Goal: Navigation & Orientation: Find specific page/section

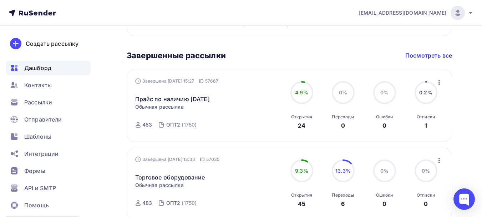
scroll to position [357, 0]
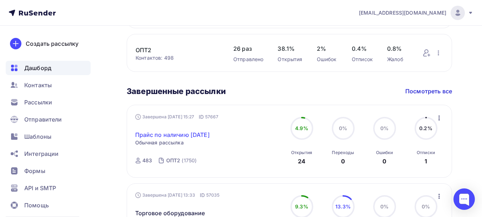
click at [164, 134] on link "Прайс по наличию 01.09. 2025" at bounding box center [172, 134] width 75 height 9
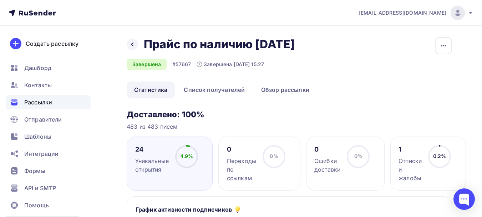
click at [214, 89] on link "Список получателей" at bounding box center [214, 89] width 76 height 16
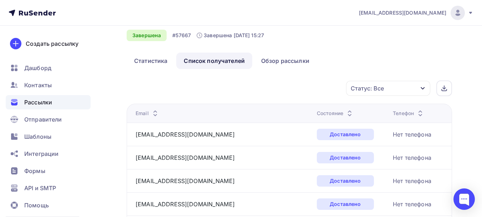
scroll to position [36, 0]
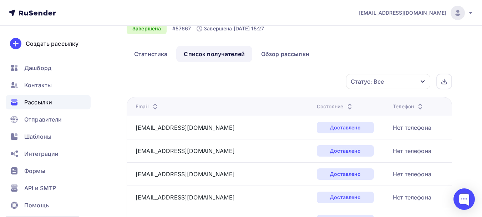
click at [379, 79] on div "Статус: Все" at bounding box center [367, 81] width 33 height 9
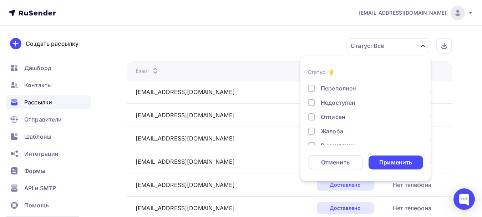
scroll to position [66, 0]
click at [311, 105] on div at bounding box center [311, 105] width 7 height 7
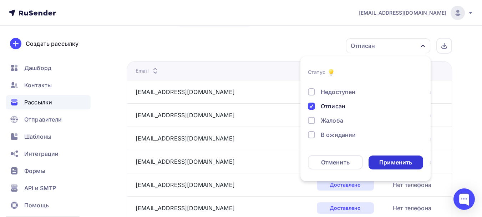
click at [390, 164] on div "Применить" at bounding box center [396, 162] width 33 height 8
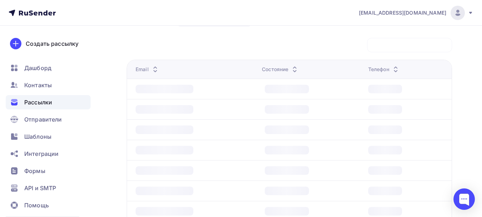
scroll to position [14, 0]
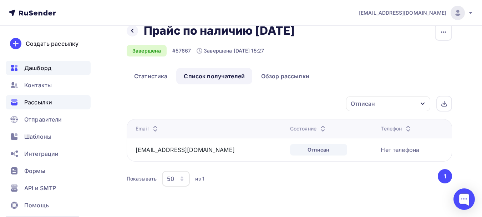
click at [37, 67] on span "Дашборд" at bounding box center [37, 68] width 27 height 9
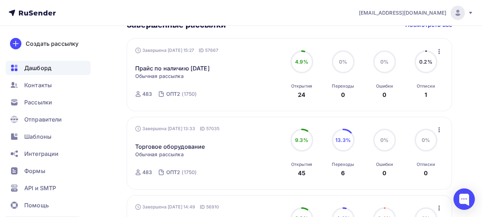
scroll to position [428, 0]
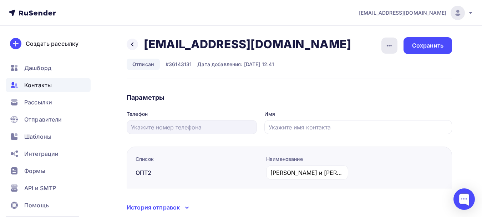
click at [388, 44] on icon "button" at bounding box center [389, 45] width 9 height 9
click at [349, 69] on div "Удалить" at bounding box center [362, 68] width 69 height 9
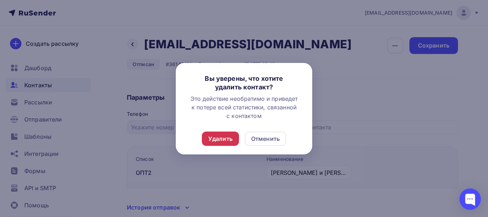
click at [224, 139] on div "Удалить" at bounding box center [220, 138] width 24 height 9
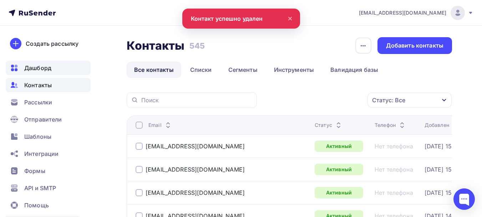
click at [36, 65] on span "Дашборд" at bounding box center [37, 68] width 27 height 9
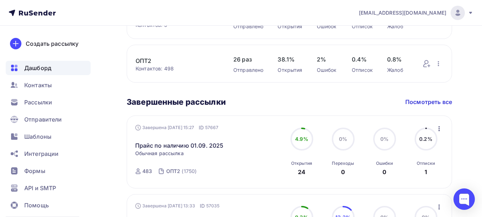
scroll to position [357, 0]
